Goal: Task Accomplishment & Management: Manage account settings

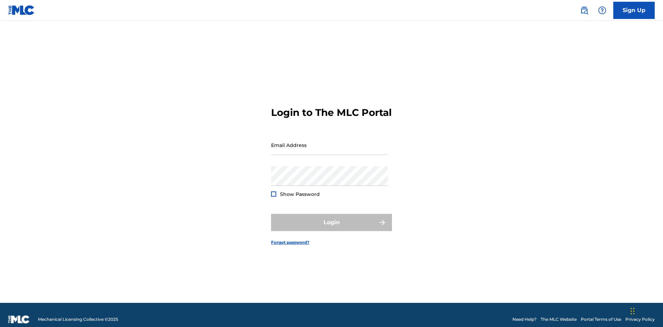
scroll to position [9, 0]
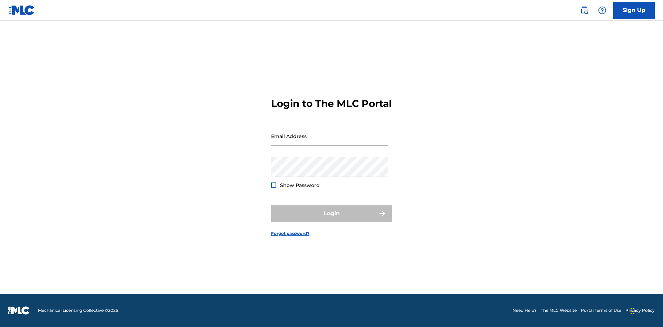
click at [329, 142] on input "Email Address" at bounding box center [329, 136] width 117 height 20
type input "[EMAIL_ADDRESS][DOMAIN_NAME]"
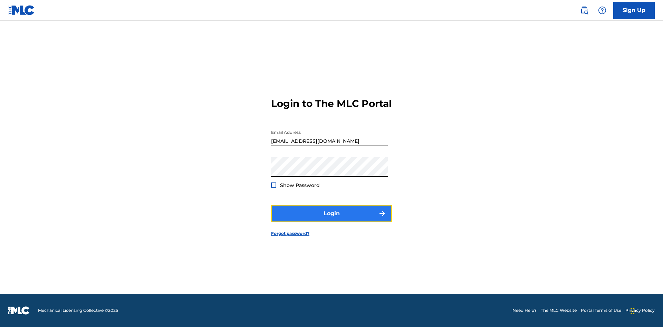
click at [331, 219] on button "Login" at bounding box center [331, 213] width 121 height 17
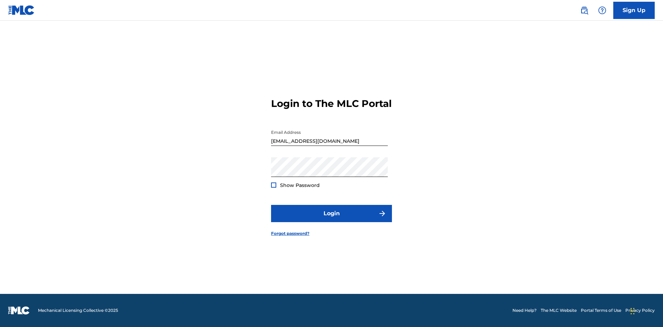
click at [329, 142] on input "bademailaddress@gmail.com" at bounding box center [329, 136] width 117 height 20
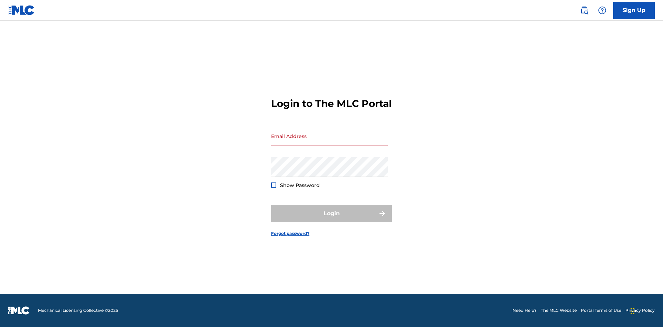
click at [329, 142] on input "Email Address" at bounding box center [329, 136] width 117 height 20
type input "Duke.McTesterson@gmail.com"
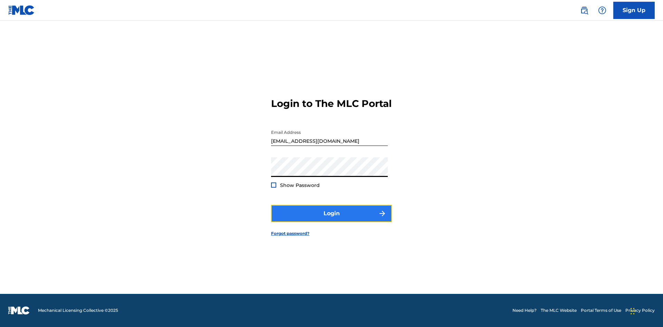
click at [331, 219] on button "Login" at bounding box center [331, 213] width 121 height 17
